Goal: Task Accomplishment & Management: Use online tool/utility

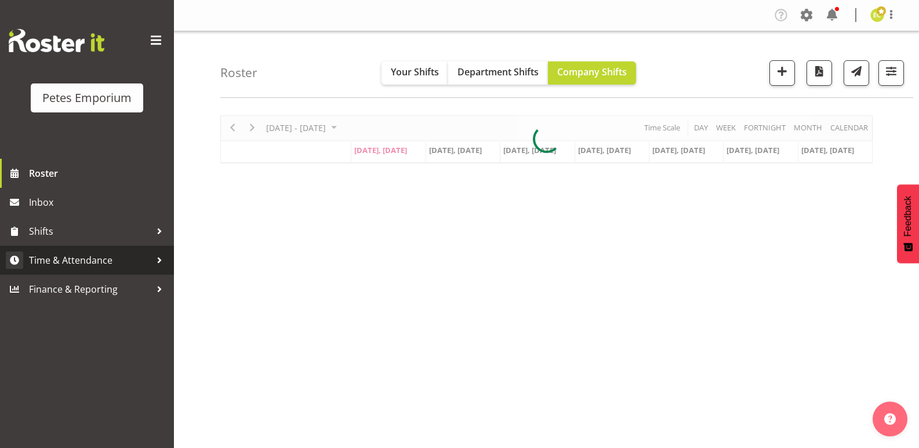
click at [98, 260] on span "Time & Attendance" at bounding box center [90, 260] width 122 height 17
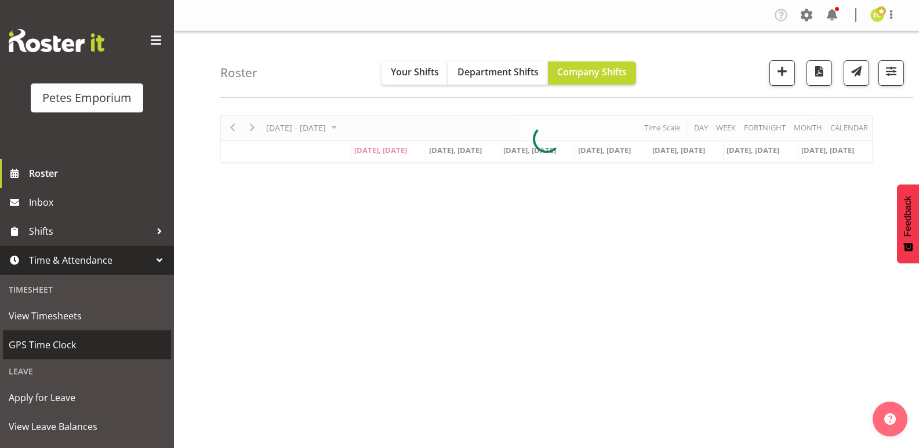
click at [49, 344] on span "GPS Time Clock" at bounding box center [87, 344] width 156 height 17
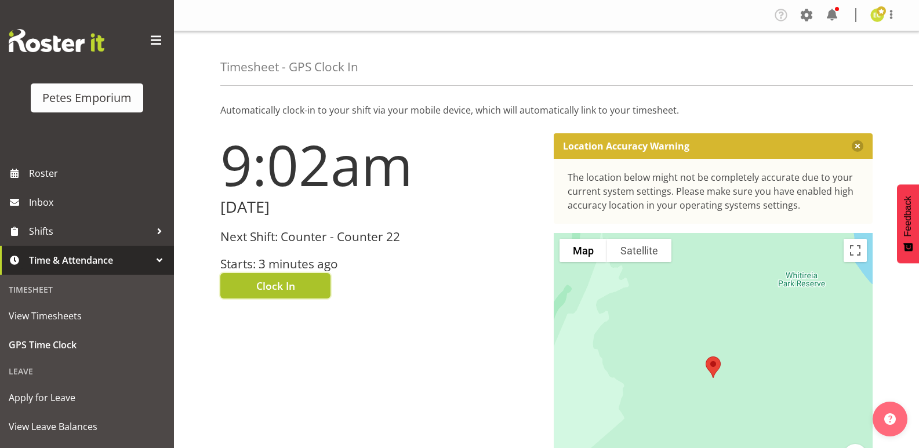
click at [293, 279] on span "Clock In" at bounding box center [275, 285] width 39 height 15
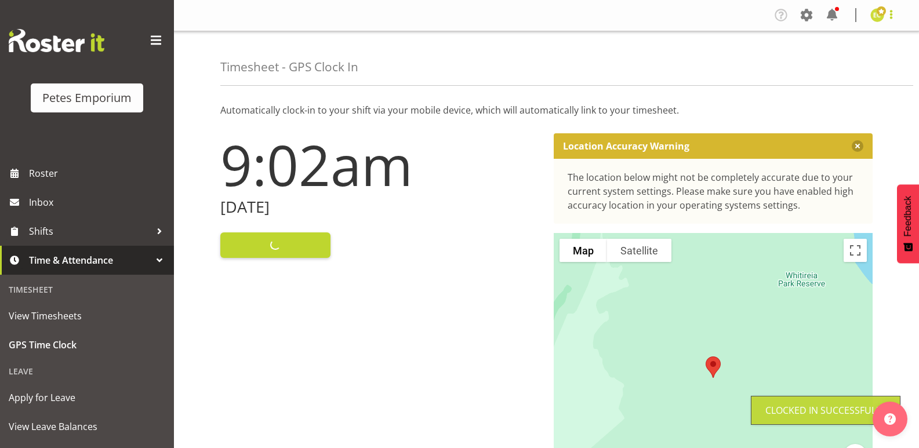
click at [891, 14] on span at bounding box center [891, 15] width 14 height 14
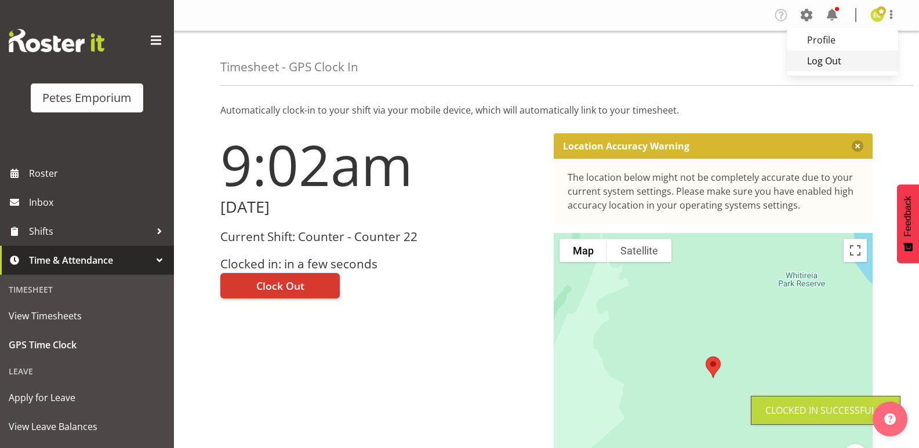
click at [834, 64] on link "Log Out" at bounding box center [841, 60] width 111 height 21
